Goal: Task Accomplishment & Management: Manage account settings

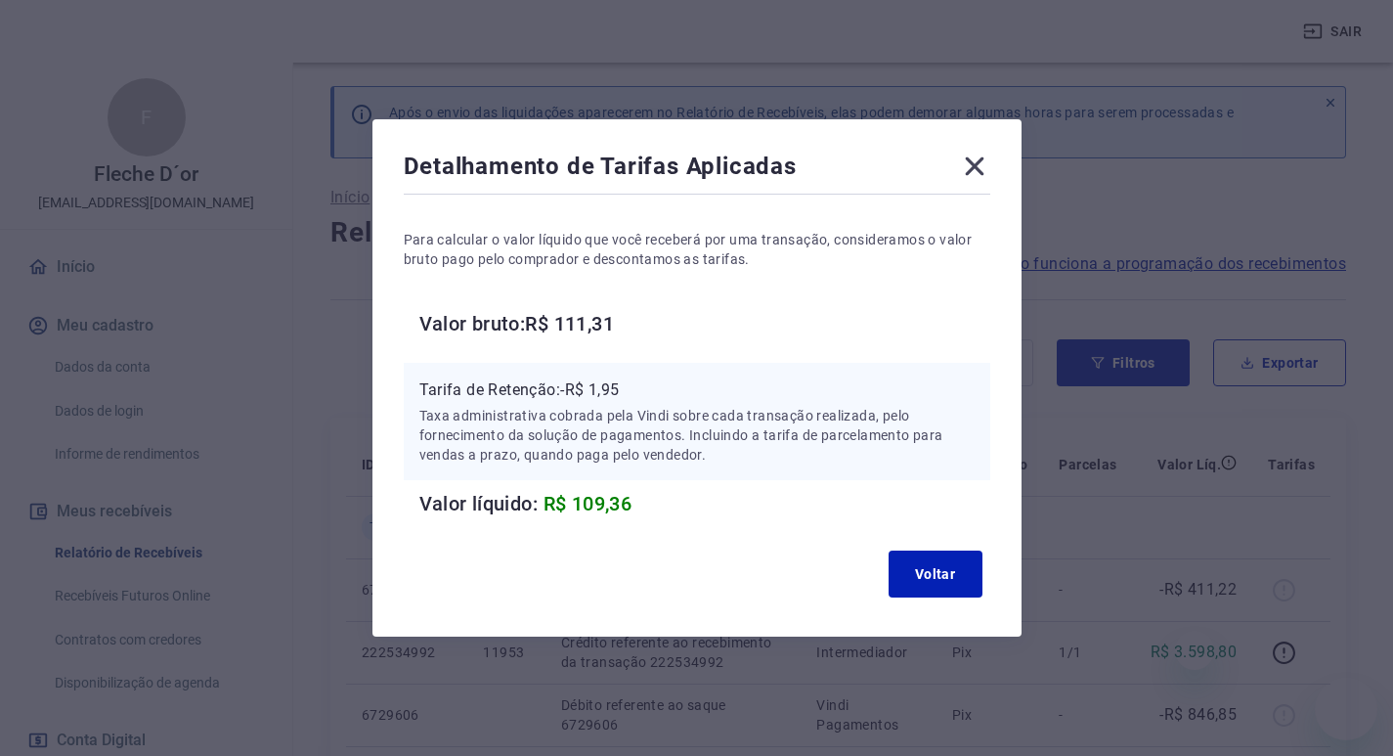
scroll to position [391, 0]
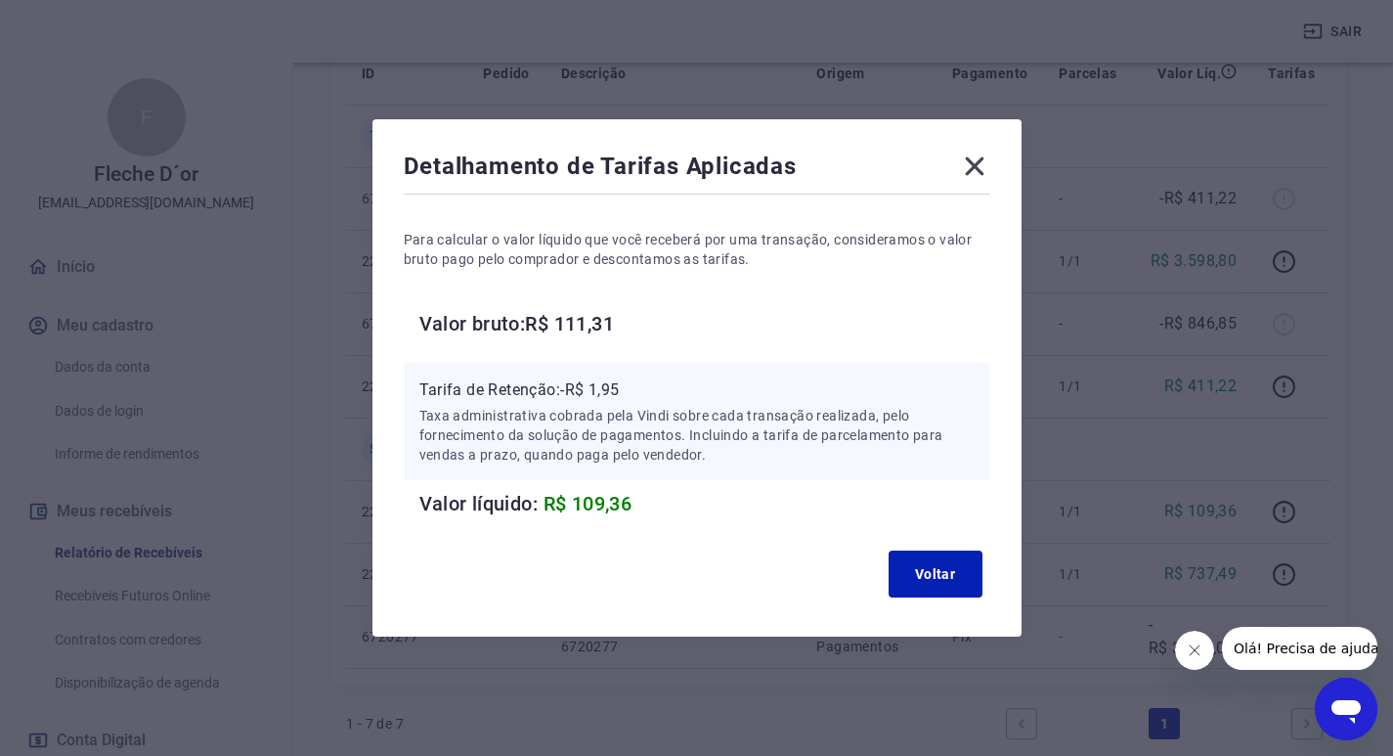
click at [974, 167] on icon at bounding box center [974, 166] width 31 height 31
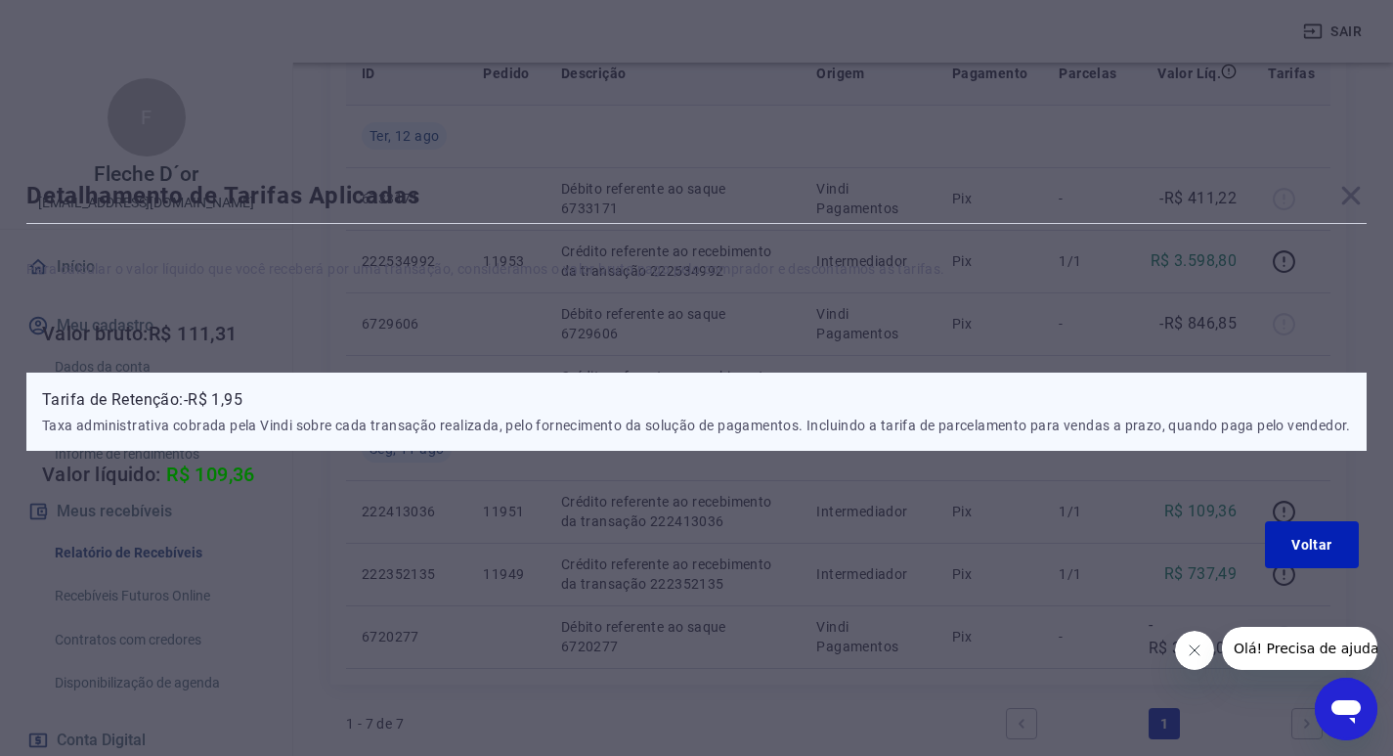
scroll to position [0, 0]
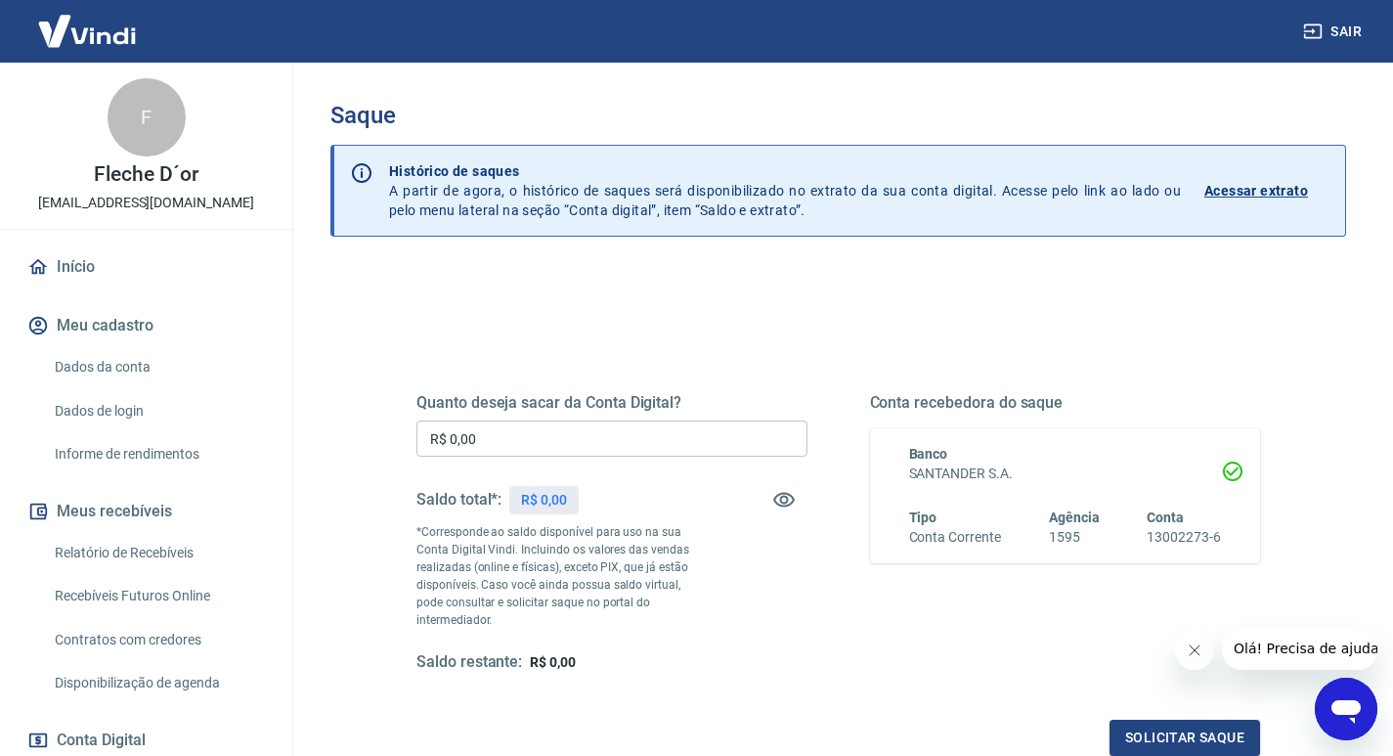
click at [109, 28] on img at bounding box center [86, 31] width 127 height 60
